Goal: Task Accomplishment & Management: Manage account settings

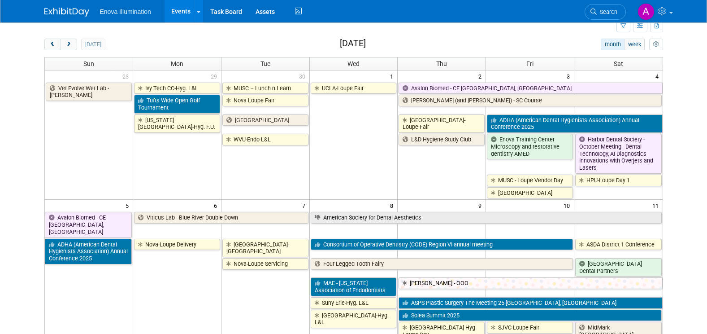
scroll to position [45, 0]
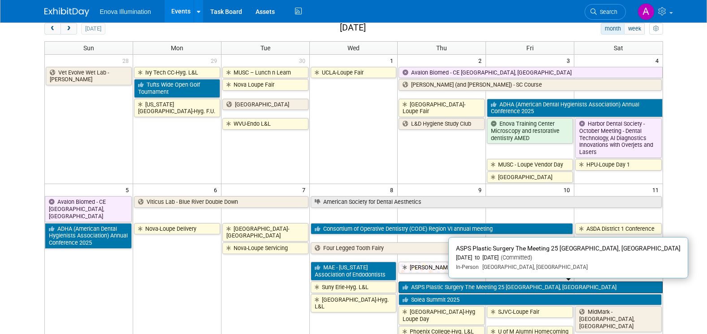
click at [443, 286] on link "ASPS Plastic Surgery The Meeting 25 [GEOGRAPHIC_DATA], [GEOGRAPHIC_DATA]" at bounding box center [531, 287] width 264 height 12
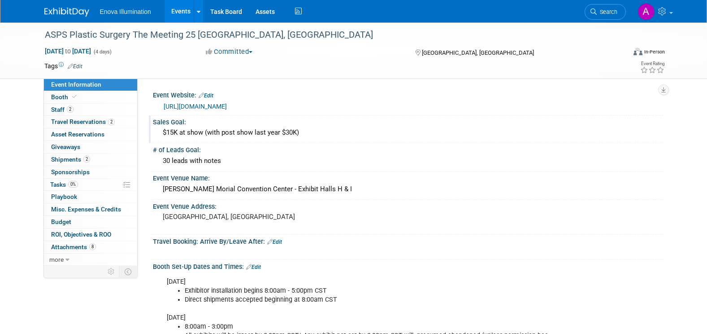
click at [299, 134] on div "$15K at show (with post show last year $30K)" at bounding box center [408, 133] width 497 height 14
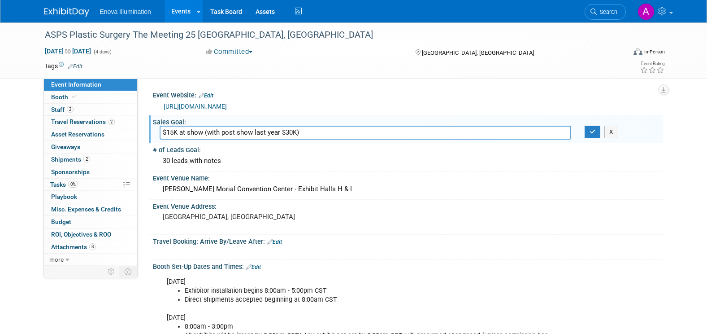
click at [320, 131] on input "$15K at show (with post show last year $30K)" at bounding box center [366, 133] width 412 height 14
click at [342, 134] on input "$15K at show (with post show last year $30K)" at bounding box center [366, 133] width 412 height 14
paste input "≈$8k at the show, with about 5 evals and a camera pending"
type input "$15K at show (with post show last year $30K) ≈$8k at the show, with about 5 eva…"
click at [235, 160] on div "30 leads with notes" at bounding box center [408, 161] width 497 height 14
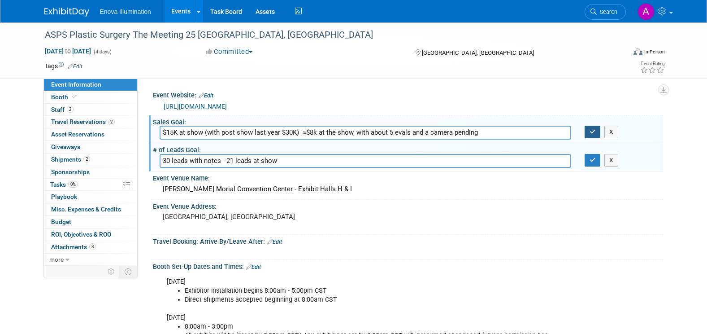
type input "30 leads with notes - 21 leads at show"
click at [590, 134] on icon "button" at bounding box center [592, 132] width 6 height 6
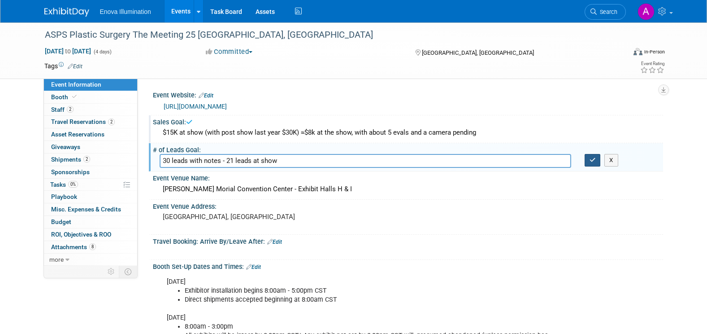
click at [596, 161] on button "button" at bounding box center [593, 160] width 16 height 13
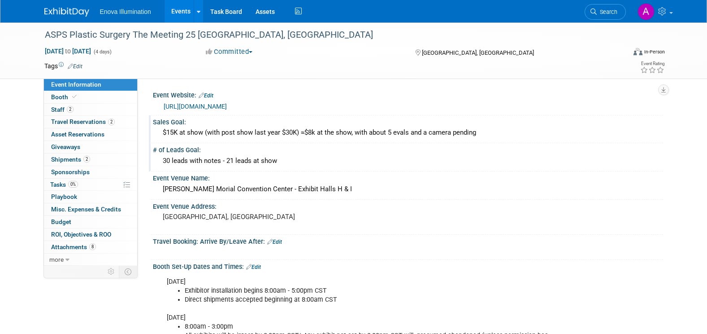
click at [63, 5] on link at bounding box center [72, 7] width 56 height 7
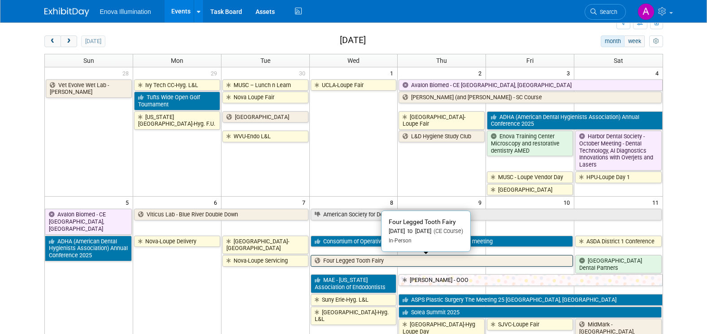
scroll to position [90, 0]
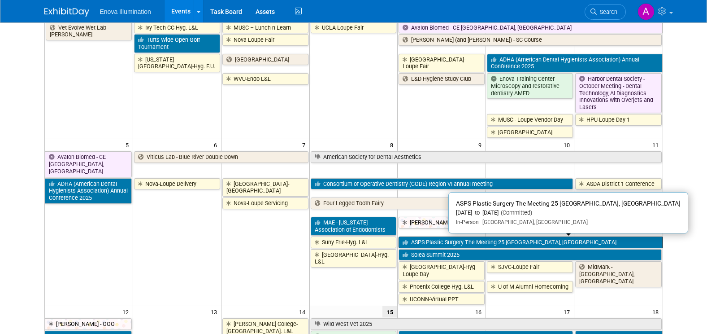
click at [463, 243] on link "ASPS Plastic Surgery The Meeting 25 [GEOGRAPHIC_DATA], [GEOGRAPHIC_DATA]" at bounding box center [531, 242] width 264 height 12
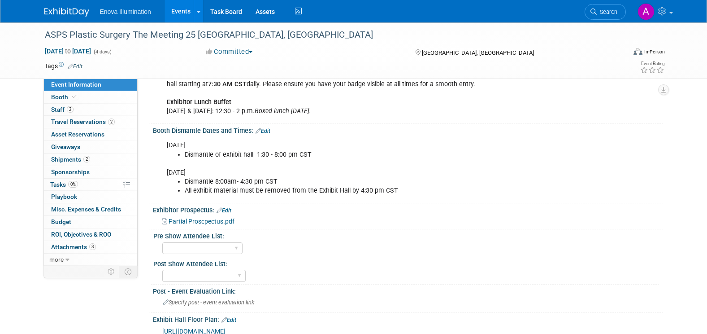
scroll to position [728, 0]
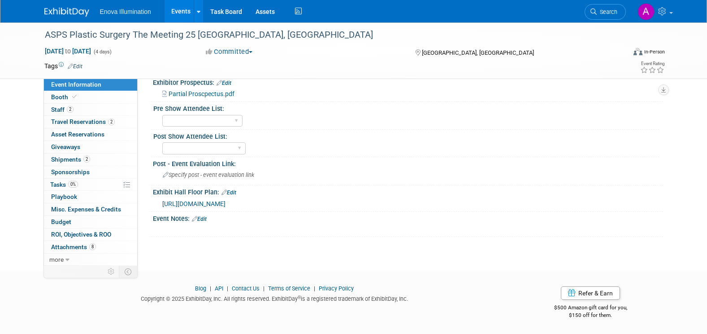
click at [207, 220] on link "Edit" at bounding box center [199, 219] width 15 height 6
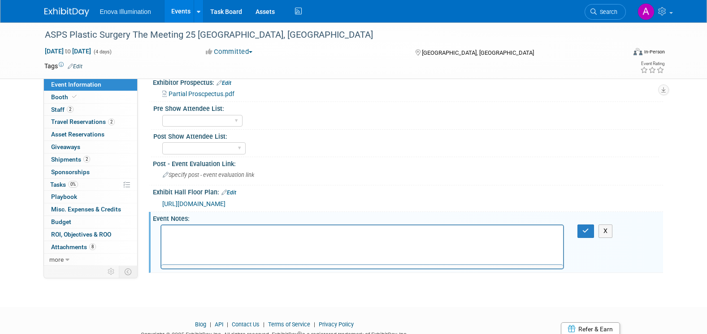
scroll to position [0, 0]
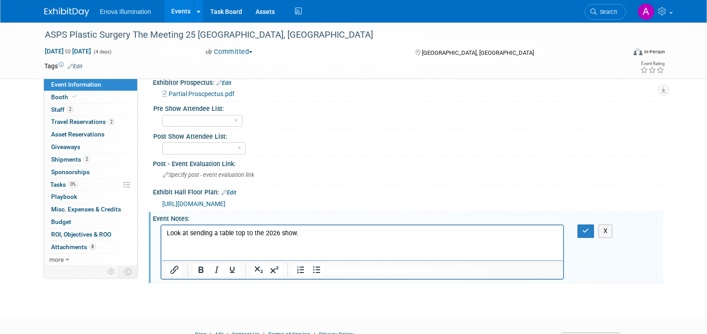
click at [245, 233] on p "Look at sending a table top to the 2026 show." at bounding box center [362, 233] width 392 height 9
click at [581, 232] on button "button" at bounding box center [585, 230] width 17 height 13
